Goal: Task Accomplishment & Management: Use online tool/utility

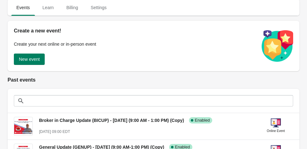
scroll to position [66, 0]
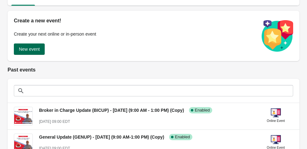
click at [29, 48] on span "New event" at bounding box center [29, 49] width 21 height 5
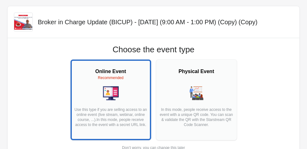
click at [126, 100] on div at bounding box center [111, 93] width 74 height 17
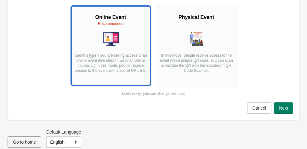
scroll to position [58, 0]
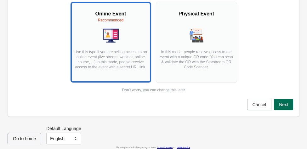
click at [280, 105] on span "Next" at bounding box center [283, 104] width 9 height 5
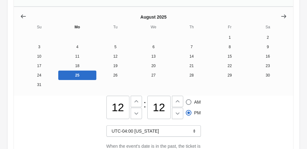
scroll to position [128, 0]
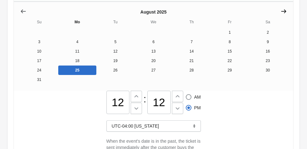
click at [286, 12] on icon "Show next month, September 2025" at bounding box center [284, 11] width 6 height 6
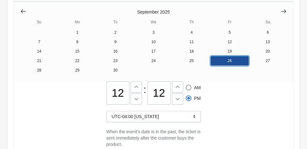
click at [234, 63] on button "26" at bounding box center [230, 60] width 38 height 9
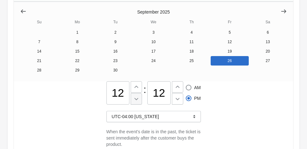
click at [137, 102] on icon at bounding box center [136, 99] width 6 height 6
type input "11"
radio input "true"
radio input "false"
click at [137, 102] on icon at bounding box center [136, 99] width 6 height 6
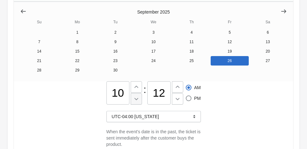
click at [137, 102] on icon at bounding box center [136, 99] width 6 height 6
type input "08"
click at [142, 90] on div ":" at bounding box center [144, 92] width 5 height 23
click at [179, 105] on button at bounding box center [177, 98] width 11 height 11
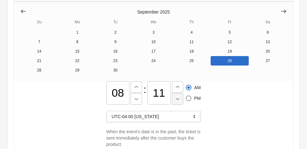
click at [179, 105] on button at bounding box center [177, 98] width 11 height 11
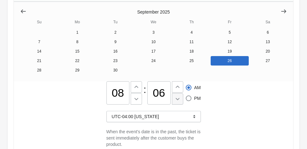
click at [179, 105] on button at bounding box center [177, 98] width 11 height 11
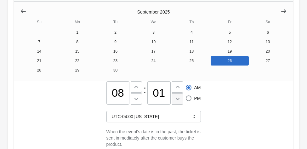
click at [179, 105] on button at bounding box center [177, 98] width 11 height 11
type input "00"
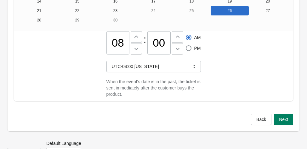
scroll to position [180, 0]
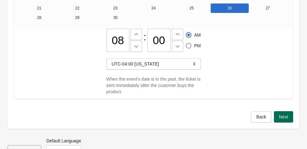
click at [282, 119] on span "Next" at bounding box center [283, 116] width 9 height 5
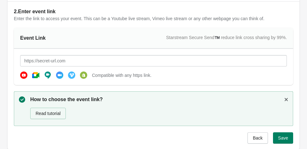
scroll to position [72, 0]
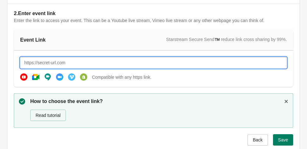
click at [83, 60] on input "text" at bounding box center [153, 62] width 267 height 11
paste input "[URL][DOMAIN_NAME][SECURITY_DATA]"
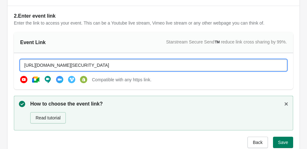
scroll to position [70, 0]
type input "[URL][DOMAIN_NAME][SECURITY_DATA]"
click at [285, 142] on span "Save" at bounding box center [283, 142] width 10 height 5
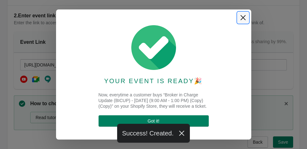
click at [243, 19] on icon "Close" at bounding box center [243, 17] width 6 height 6
select select "US"
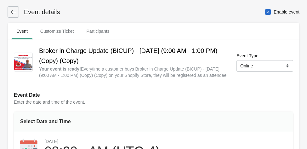
click at [13, 15] on button at bounding box center [13, 11] width 11 height 11
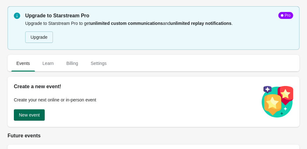
click at [31, 116] on span "New event" at bounding box center [29, 115] width 21 height 5
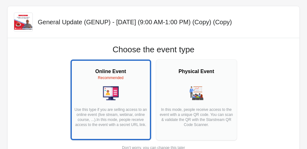
click at [111, 99] on img at bounding box center [111, 93] width 16 height 16
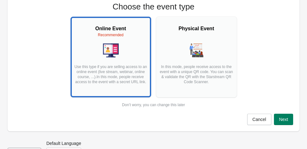
scroll to position [61, 0]
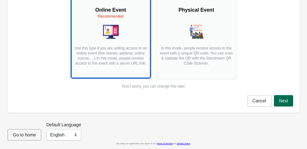
click at [279, 99] on span "Next" at bounding box center [283, 100] width 9 height 5
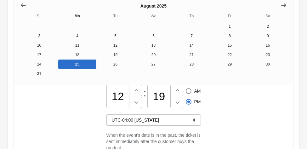
scroll to position [115, 0]
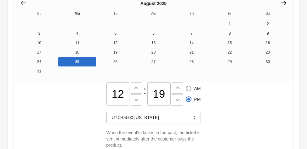
click at [283, 6] on icon "Show next month, September 2025" at bounding box center [284, 3] width 6 height 6
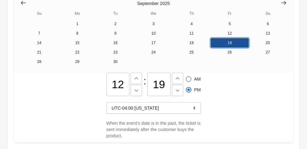
click at [229, 48] on button "19" at bounding box center [230, 42] width 38 height 9
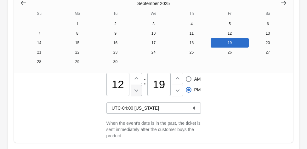
click at [135, 94] on icon at bounding box center [136, 90] width 6 height 6
type input "11"
radio input "true"
radio input "false"
click at [135, 94] on icon at bounding box center [136, 90] width 6 height 6
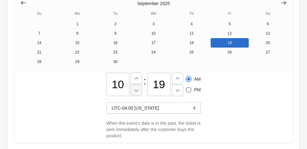
click at [135, 94] on icon at bounding box center [136, 90] width 6 height 6
click at [133, 84] on button at bounding box center [136, 78] width 11 height 11
type input "09"
click at [180, 94] on icon at bounding box center [178, 90] width 6 height 6
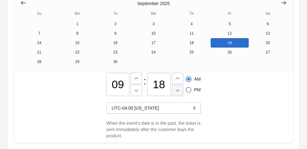
click at [180, 94] on icon at bounding box center [178, 90] width 6 height 6
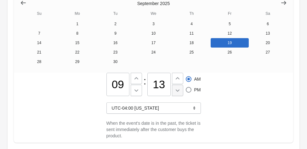
click at [180, 94] on icon at bounding box center [178, 90] width 6 height 6
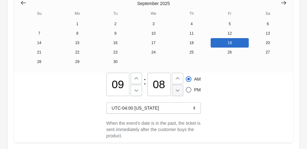
click at [180, 94] on icon at bounding box center [178, 90] width 6 height 6
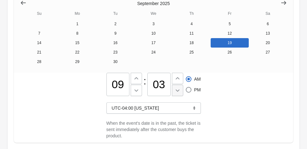
click at [180, 94] on icon at bounding box center [178, 90] width 6 height 6
type input "00"
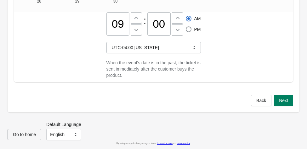
scroll to position [180, 0]
click at [286, 103] on span "Next" at bounding box center [283, 100] width 9 height 5
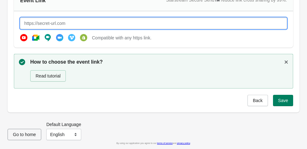
click at [80, 23] on input "text" at bounding box center [153, 23] width 267 height 11
click at [78, 25] on input "text" at bounding box center [153, 23] width 267 height 11
paste input "[URL][DOMAIN_NAME][SECURITY_DATA]"
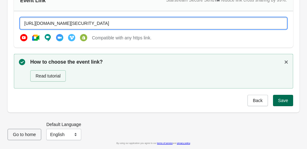
type input "[URL][DOMAIN_NAME][SECURITY_DATA]"
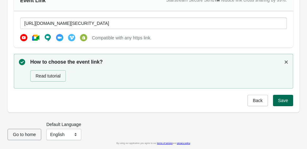
click at [281, 99] on span "Save" at bounding box center [283, 100] width 10 height 5
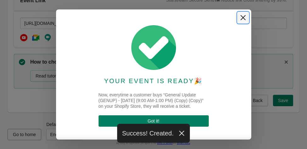
click at [243, 18] on icon "Close" at bounding box center [243, 17] width 6 height 6
select select "US"
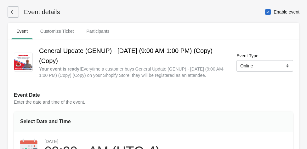
click at [16, 10] on icon at bounding box center [13, 12] width 6 height 6
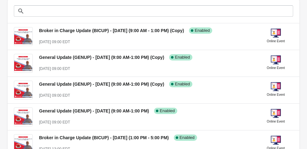
scroll to position [257, 0]
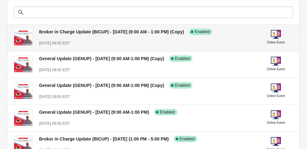
click at [210, 33] on span "Enabled" at bounding box center [202, 31] width 15 height 5
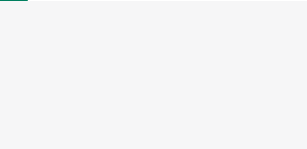
select select "US"
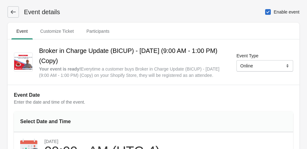
click at [270, 12] on span at bounding box center [268, 12] width 6 height 6
click at [266, 9] on input "Enable event" at bounding box center [265, 9] width 0 height 0
checkbox input "true"
